Goal: Information Seeking & Learning: Learn about a topic

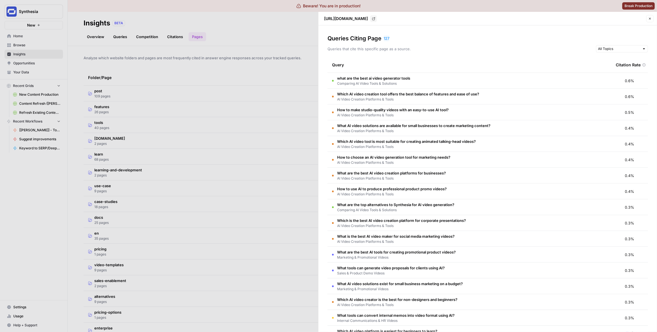
click at [278, 69] on div at bounding box center [328, 166] width 657 height 332
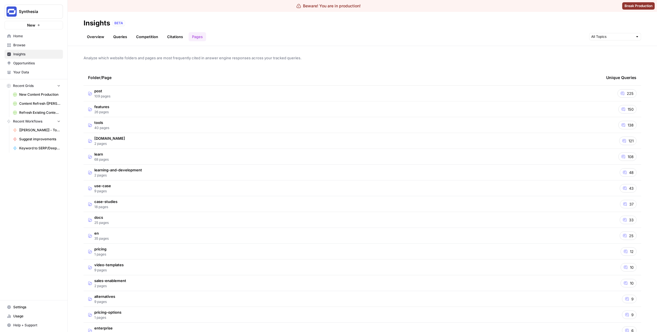
click at [333, 94] on td "post 109 pages" at bounding box center [343, 94] width 518 height 16
click at [358, 91] on td "post 109 pages" at bounding box center [343, 94] width 518 height 16
click at [577, 108] on td "features 26 pages" at bounding box center [343, 109] width 518 height 16
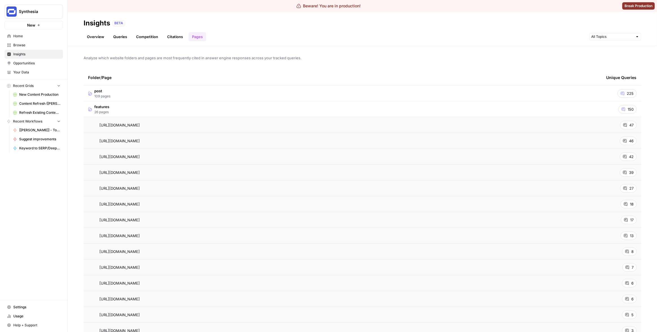
click at [502, 130] on td "https://www.synthesia.io/features/ai-script-generator" at bounding box center [343, 125] width 518 height 16
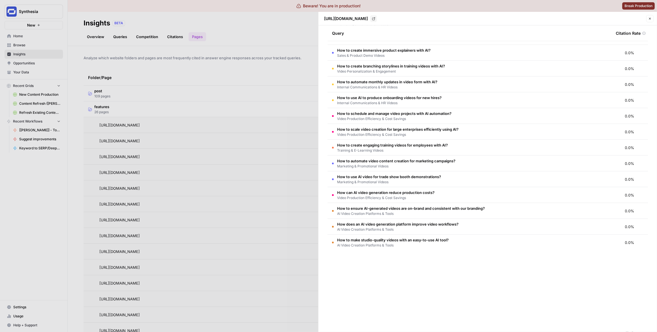
scroll to position [493, 0]
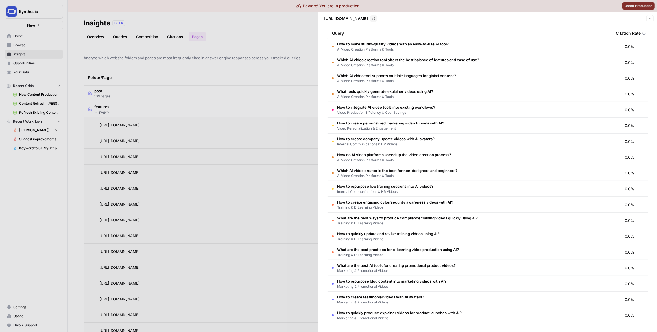
click at [255, 119] on div at bounding box center [328, 166] width 657 height 332
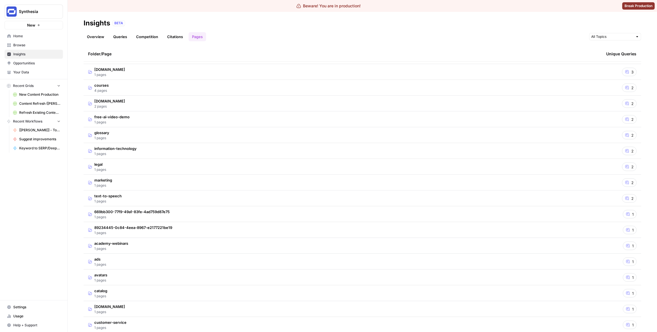
scroll to position [742, 0]
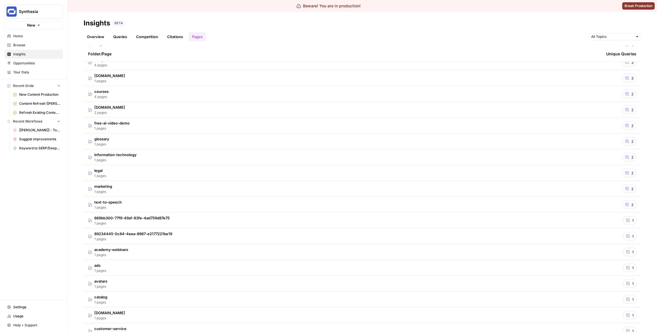
click at [485, 156] on td "information-technology 1 pages" at bounding box center [343, 157] width 518 height 16
click at [489, 175] on div "https://www.synthesia.io/information-technology Go to page" at bounding box center [342, 173] width 509 height 7
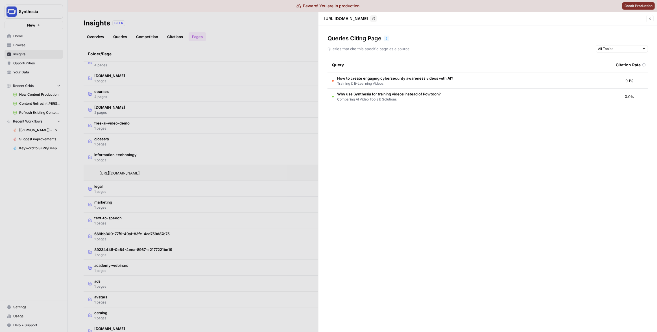
click at [58, 170] on div at bounding box center [328, 166] width 657 height 332
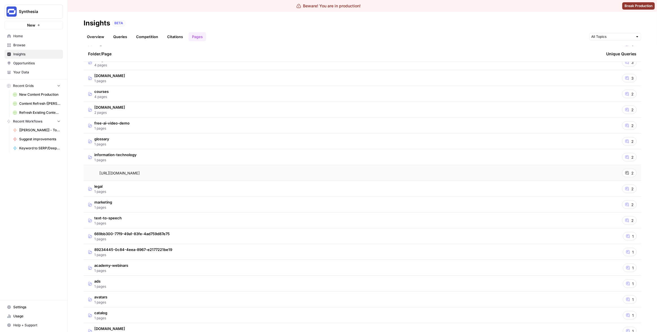
click at [46, 174] on div "Synthesia New Home Browse Insights Opportunities Your Data Recent Grids New Con…" at bounding box center [33, 166] width 67 height 332
click at [151, 125] on td "free-ai-video-demo 1 pages" at bounding box center [343, 126] width 518 height 16
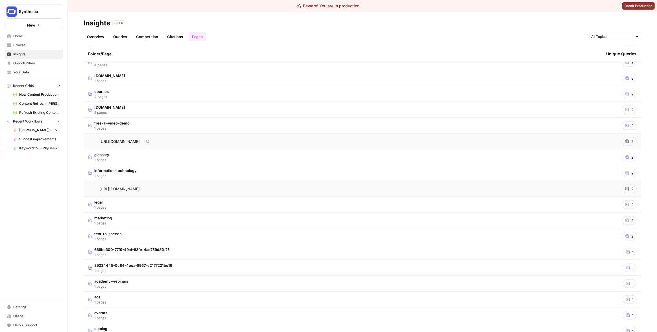
click at [371, 146] on td "https://www.synthesia.io/free-ai-video-demo Go to page" at bounding box center [343, 142] width 518 height 16
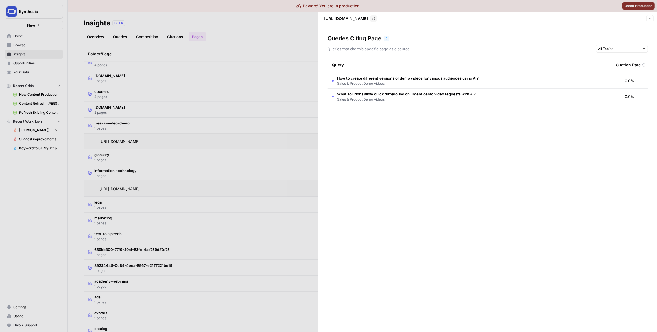
click at [50, 176] on div at bounding box center [328, 166] width 657 height 332
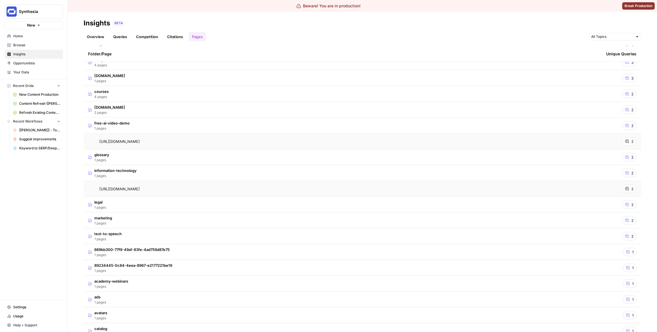
click at [196, 142] on div "https://www.synthesia.io/free-ai-video-demo Go to page" at bounding box center [342, 141] width 509 height 7
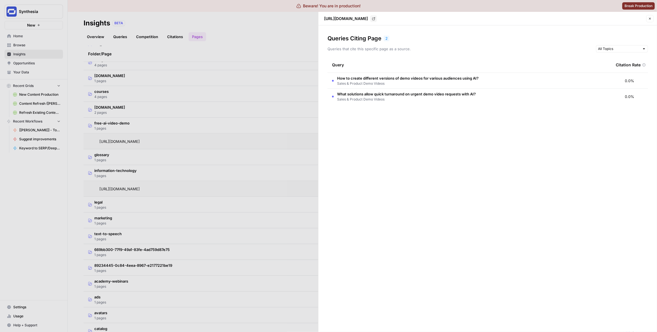
click at [396, 78] on span "How to create different versions of demo videos for various audiences using AI?" at bounding box center [407, 78] width 141 height 6
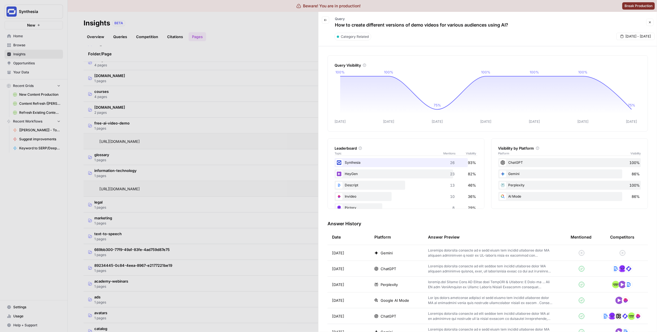
click at [246, 89] on div at bounding box center [328, 166] width 657 height 332
